Goal: Information Seeking & Learning: Learn about a topic

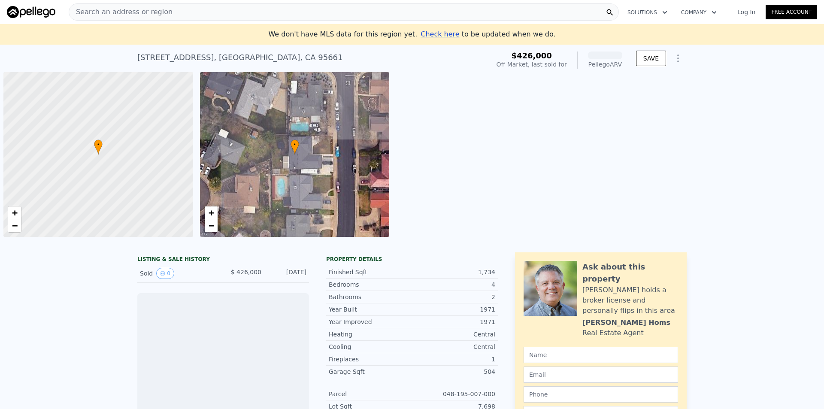
scroll to position [0, 3]
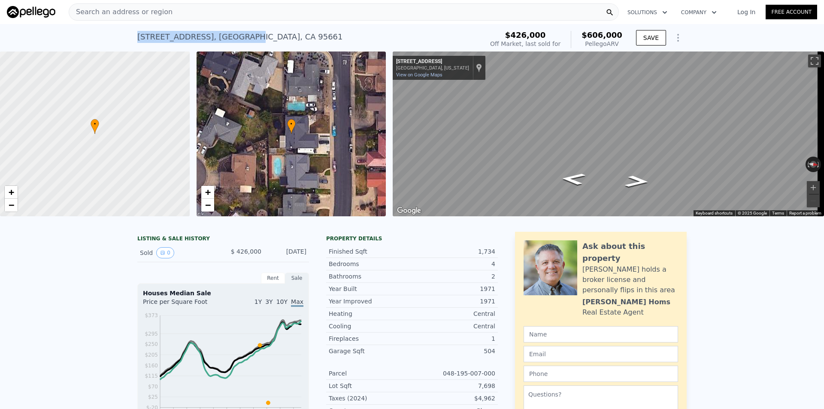
drag, startPoint x: 132, startPoint y: 39, endPoint x: 216, endPoint y: 46, distance: 84.4
click at [216, 46] on div "[STREET_ADDRESS] Sold [DATE] for $426k (~ARV $606k ) $426,000 Off Market, last …" at bounding box center [412, 37] width 824 height 27
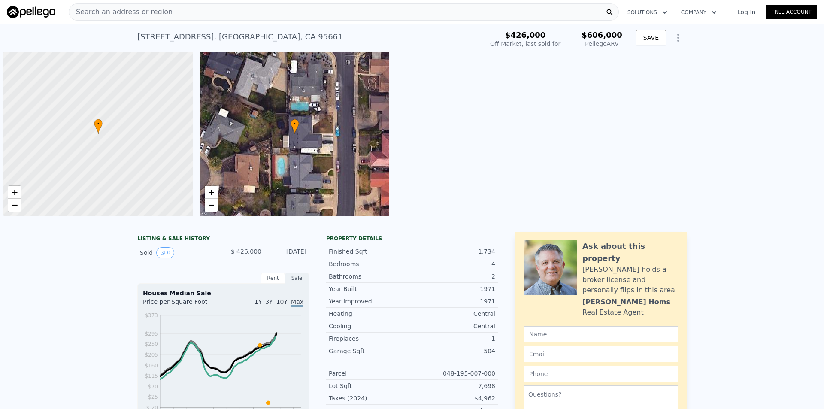
click at [105, 16] on span "Search an address or region" at bounding box center [120, 12] width 103 height 10
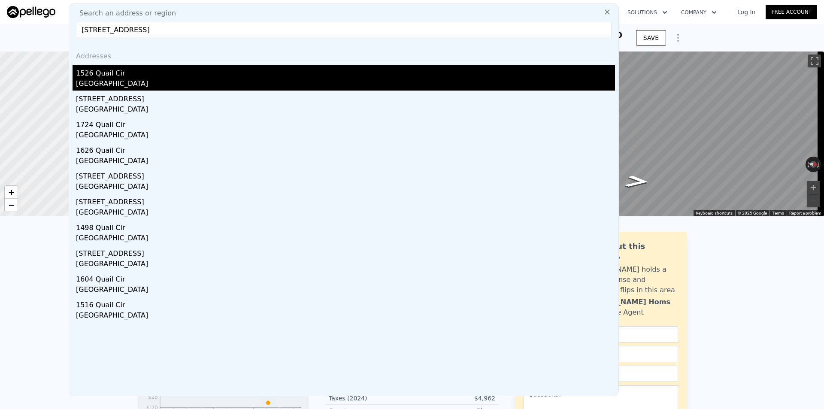
type input "1526 Quail Cir, Roseville, CA 95661"
click at [133, 80] on div "Roseville, CA 95661" at bounding box center [345, 84] width 539 height 12
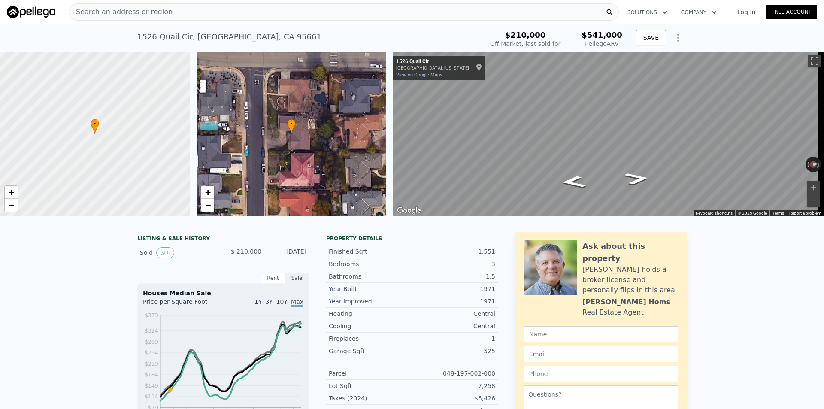
type input "3"
type input "1269"
type input "2418"
type input "10454"
checkbox input "false"
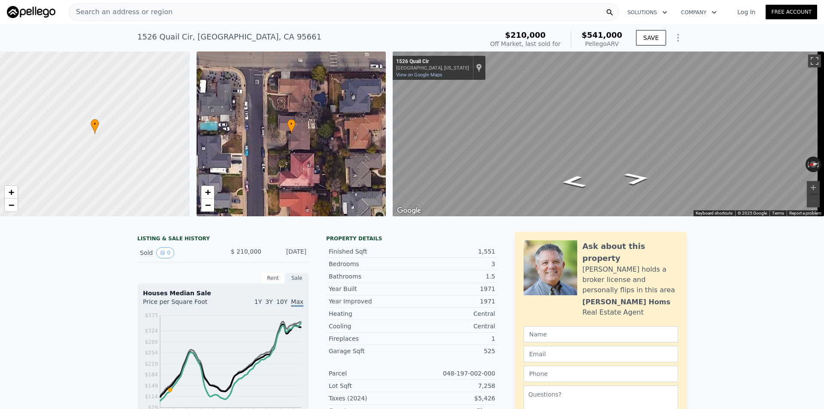
checkbox input "false"
type input "$ 606,000"
type input "$ 30,001"
